Goal: Check status: Check status

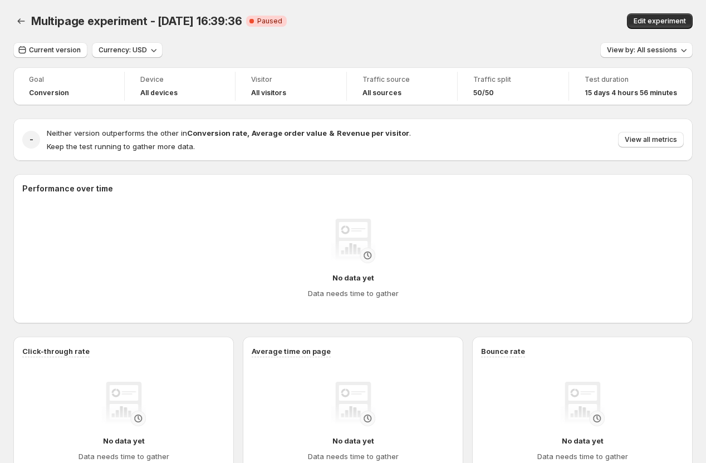
click at [209, 54] on div "Current version Currency: USD View by: All sessions" at bounding box center [352, 50] width 679 height 16
drag, startPoint x: 37, startPoint y: 19, endPoint x: 147, endPoint y: 18, distance: 109.6
click at [147, 18] on span "Multipage experiment - [DATE] 16:39:36" at bounding box center [136, 20] width 210 height 13
click at [76, 24] on span "Multipage experiment - [DATE] 16:39:36" at bounding box center [136, 20] width 210 height 13
drag, startPoint x: 34, startPoint y: 18, endPoint x: 146, endPoint y: 19, distance: 111.9
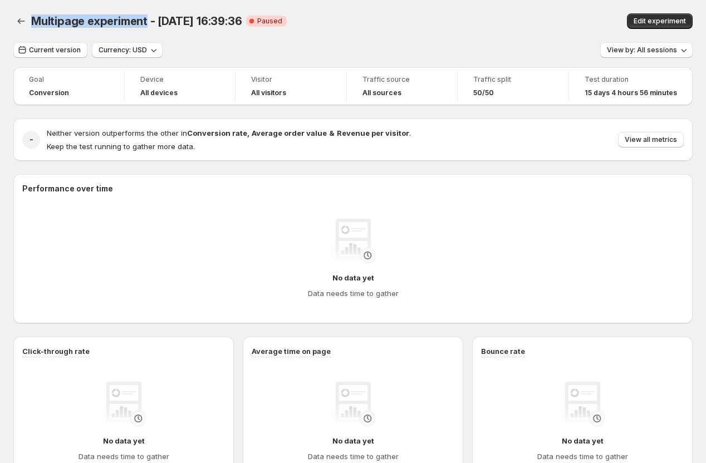
click at [146, 19] on span "Multipage experiment - [DATE] 16:39:36" at bounding box center [136, 20] width 210 height 13
click at [173, 26] on span "Multipage experiment - [DATE] 16:39:36" at bounding box center [136, 20] width 210 height 13
drag, startPoint x: 152, startPoint y: 23, endPoint x: 258, endPoint y: 22, distance: 105.2
click at [257, 22] on div "Multipage experiment - Aug 5, 16:39:36 Critical Complete Paused" at bounding box center [240, 21] width 419 height 16
click at [316, 23] on div "Multipage experiment - Aug 5, 16:39:36 Critical Complete Paused" at bounding box center [240, 21] width 419 height 16
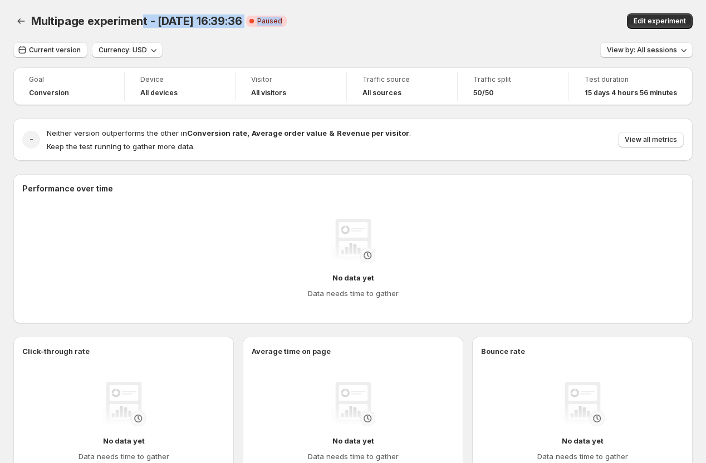
drag, startPoint x: 294, startPoint y: 24, endPoint x: 142, endPoint y: 16, distance: 151.6
click at [142, 15] on div "Multipage experiment - Aug 5, 16:39:36 Critical Complete Paused" at bounding box center [240, 21] width 419 height 16
drag, startPoint x: 32, startPoint y: 21, endPoint x: 314, endPoint y: 26, distance: 282.2
click at [313, 27] on div "Multipage experiment - Aug 5, 16:39:36 Critical Complete Paused" at bounding box center [240, 21] width 419 height 16
click at [270, 50] on div "Current version Currency: USD View by: All sessions" at bounding box center [352, 50] width 679 height 16
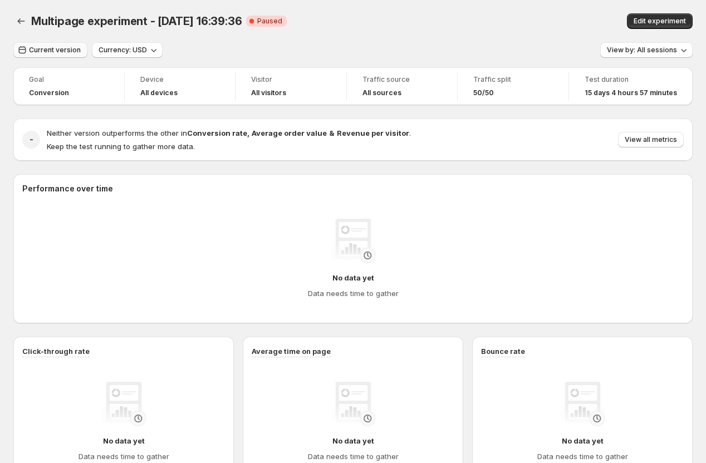
click at [60, 50] on span "Current version" at bounding box center [55, 50] width 52 height 9
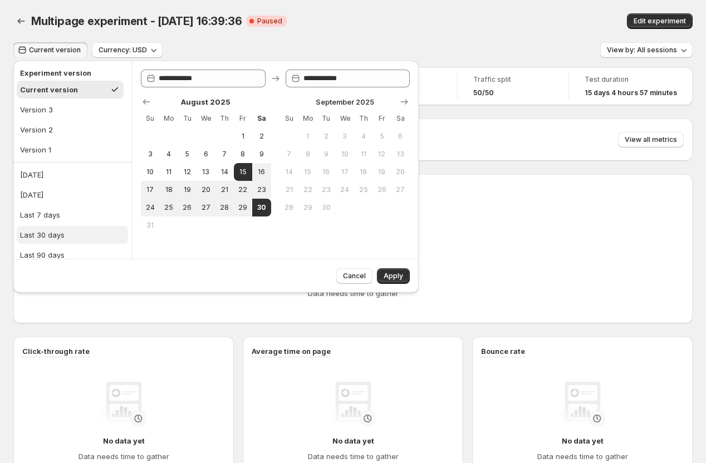
scroll to position [31, 0]
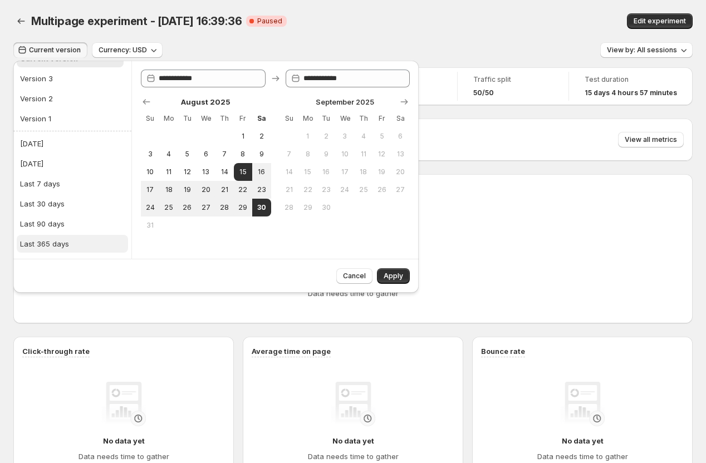
click at [44, 244] on div "Last 365 days" at bounding box center [44, 243] width 49 height 11
type input "**********"
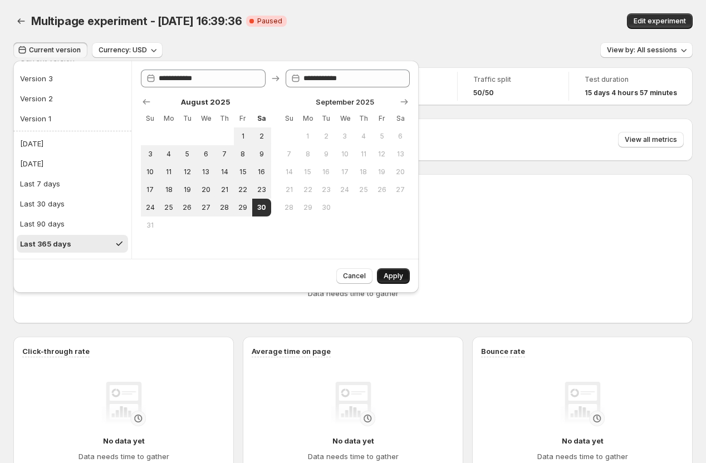
click at [390, 274] on span "Apply" at bounding box center [392, 276] width 19 height 9
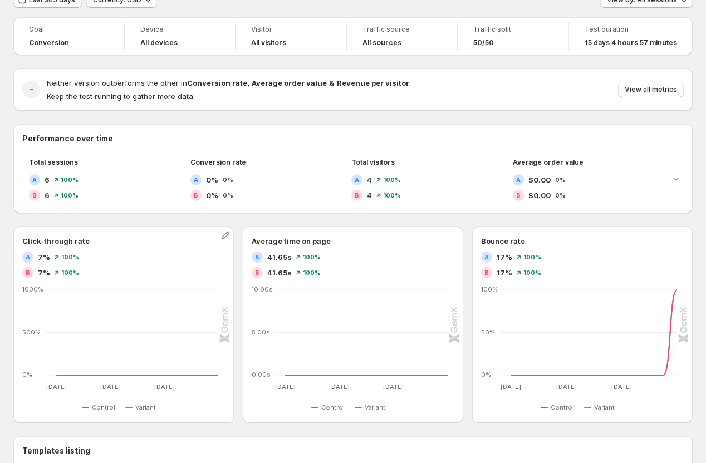
scroll to position [0, 0]
